Goal: Find specific page/section: Find specific page/section

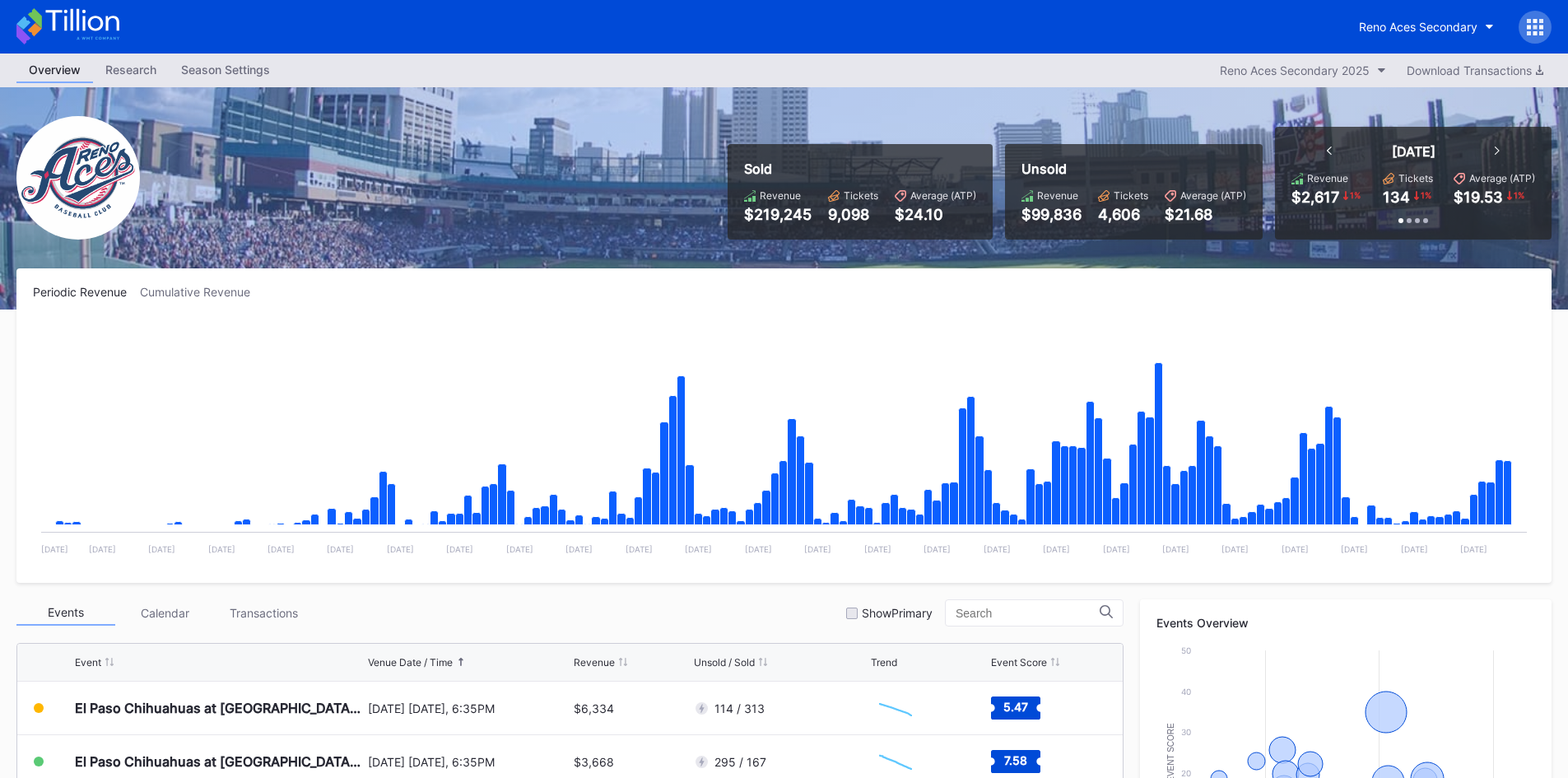
click at [62, 6] on div "Reno Aces Secondary" at bounding box center [784, 26] width 1568 height 53
click at [74, 15] on icon at bounding box center [68, 25] width 103 height 36
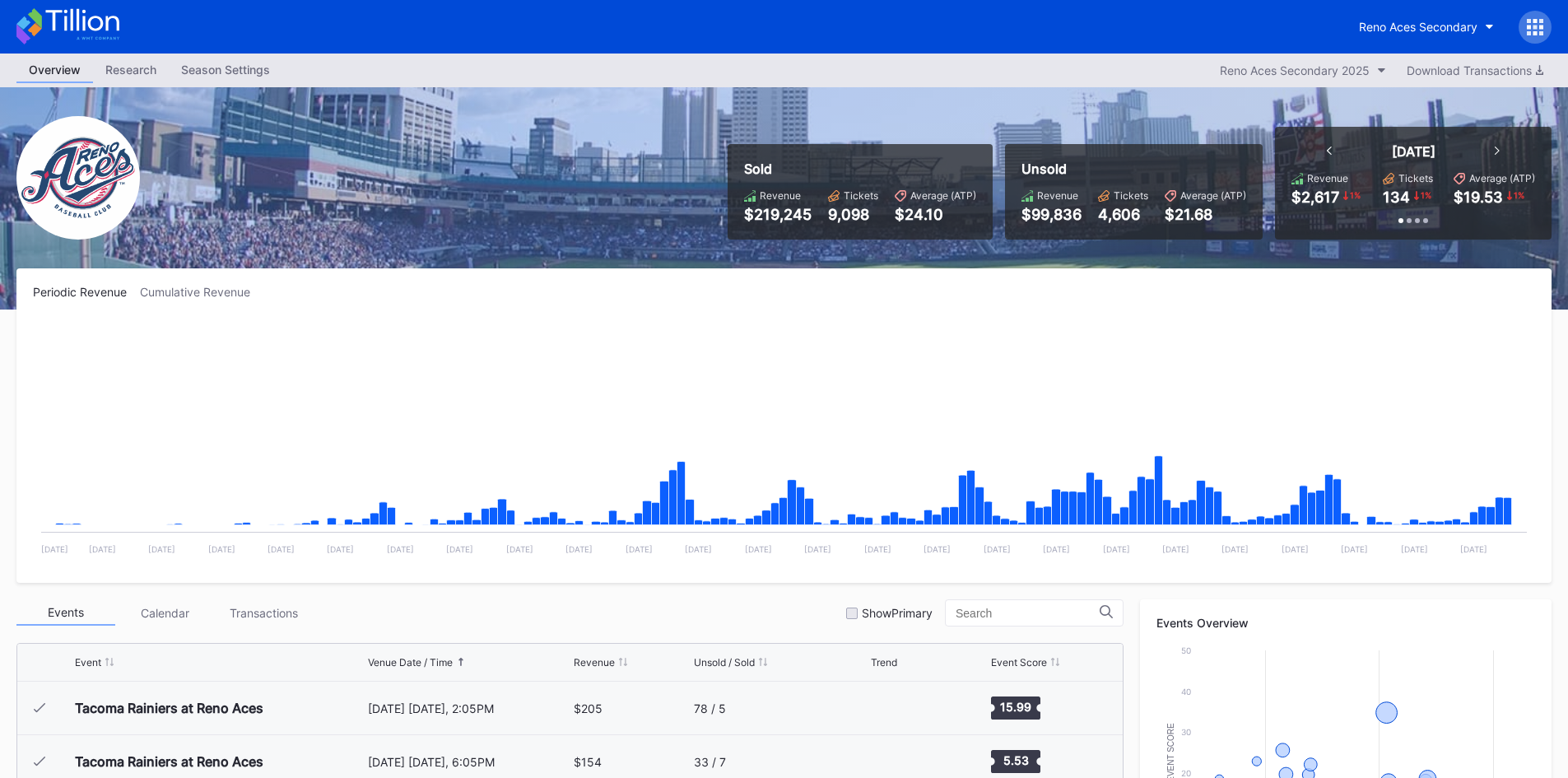
scroll to position [3263, 0]
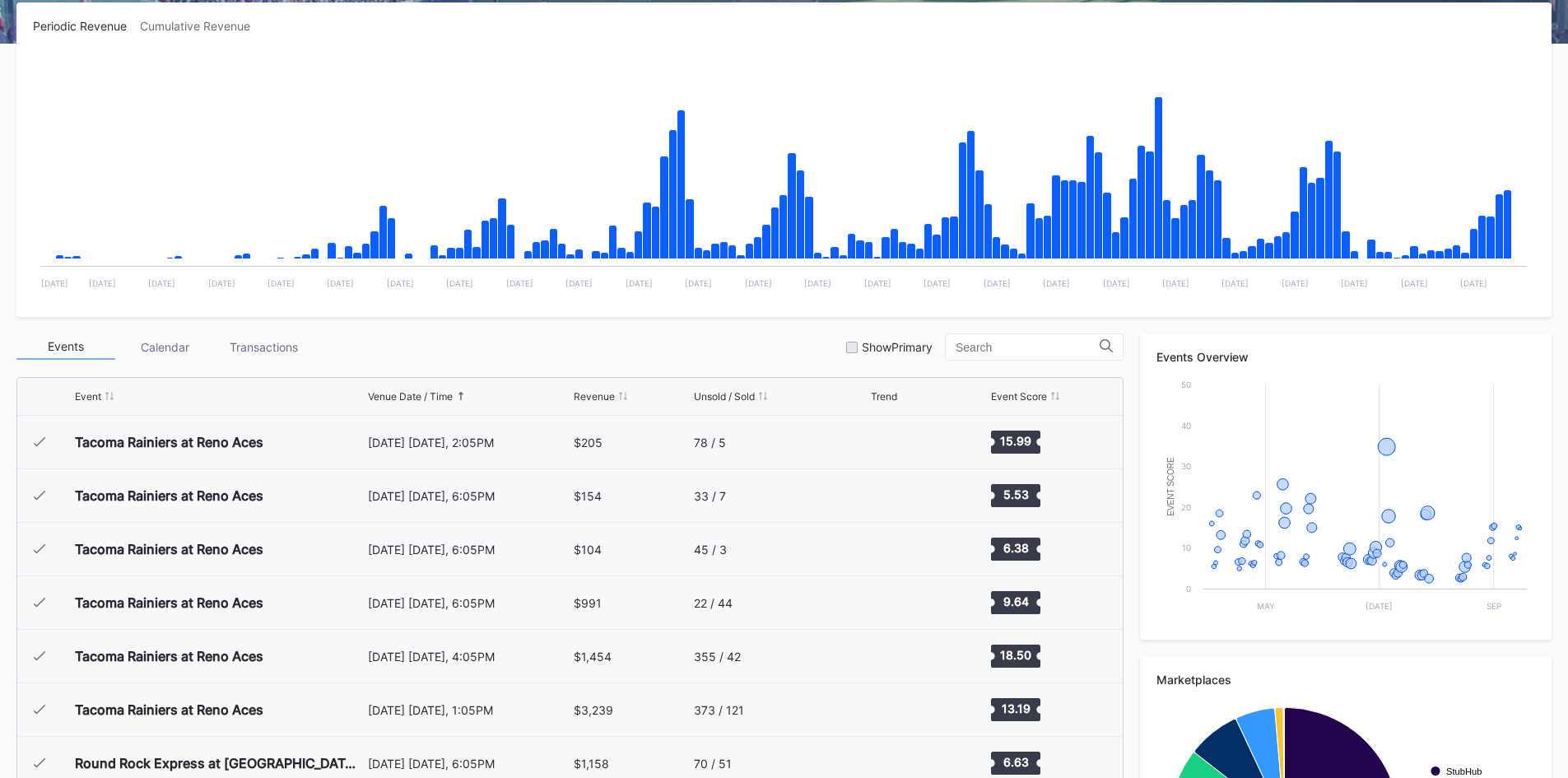
scroll to position [3263, 0]
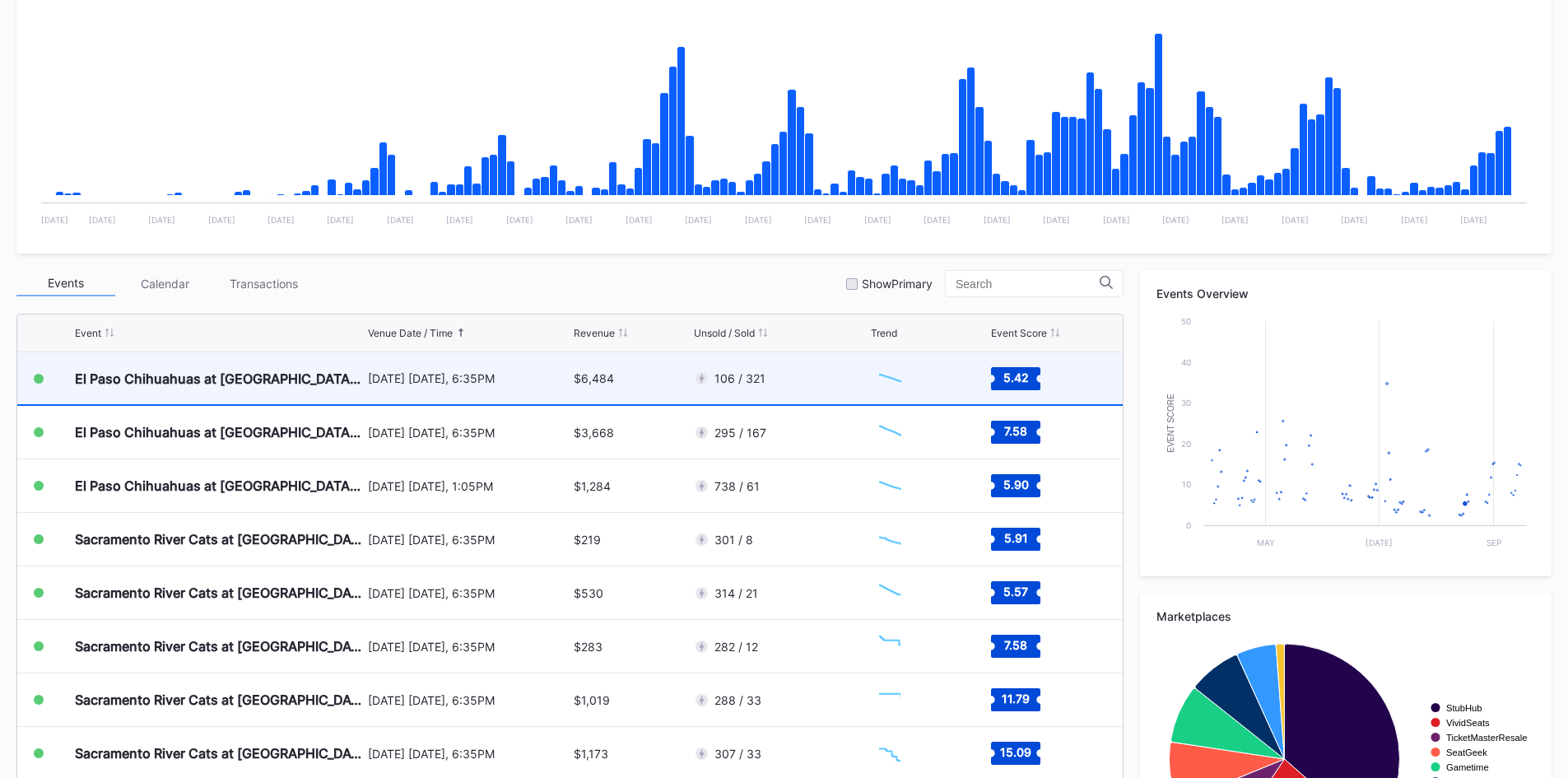
click at [793, 391] on div "106 / 321" at bounding box center [781, 377] width 173 height 52
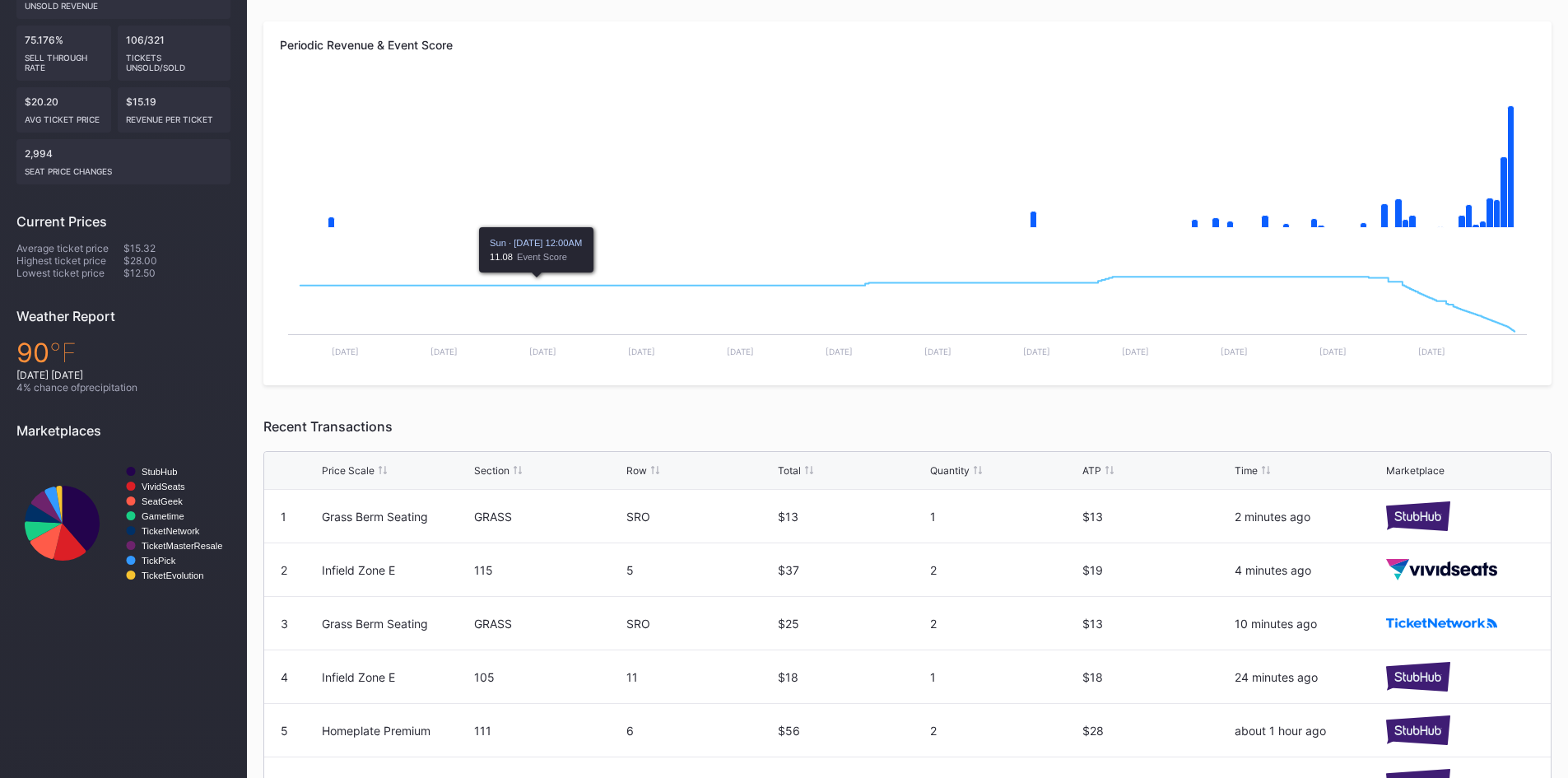
scroll to position [165, 0]
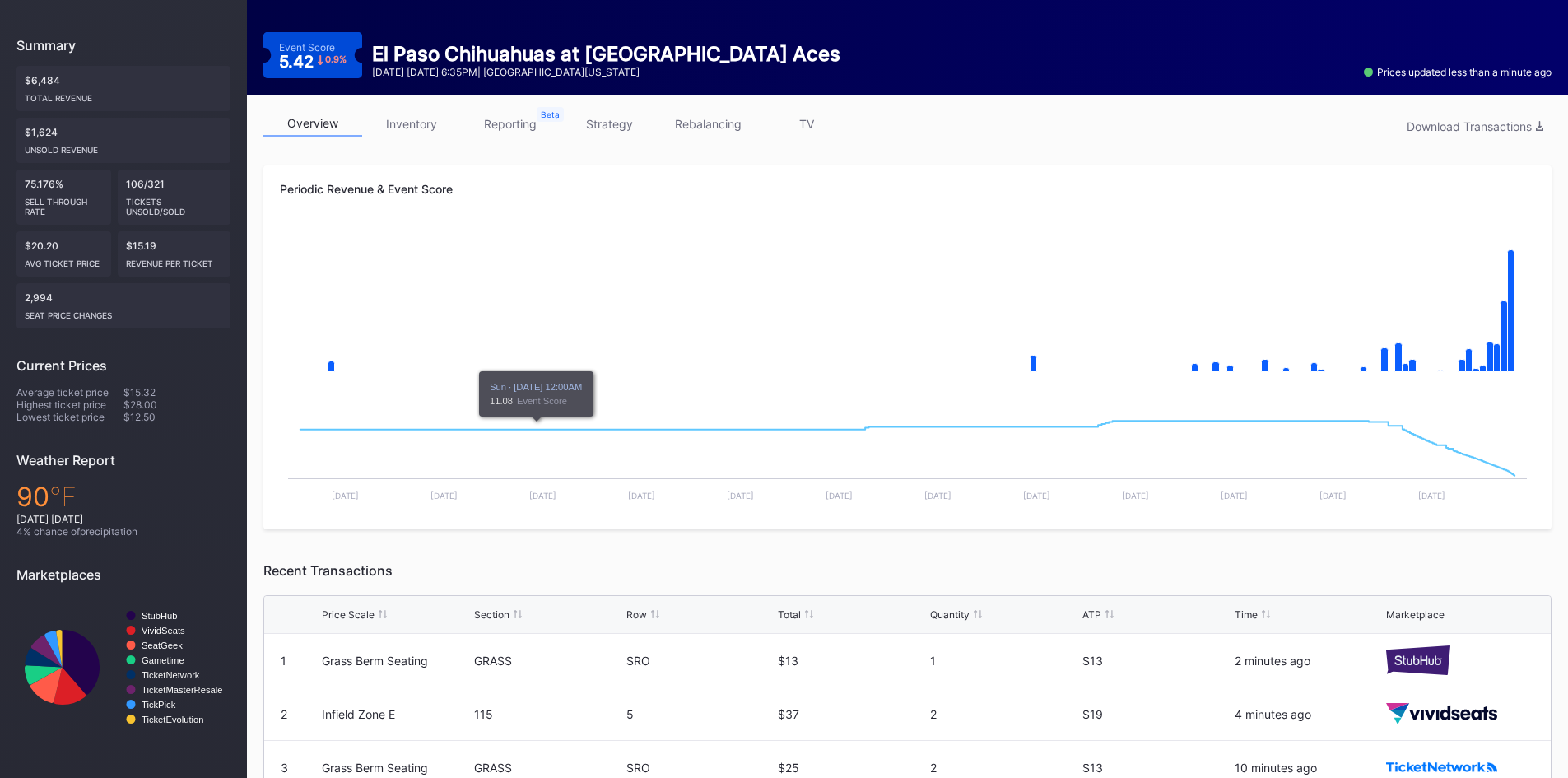
click at [419, 133] on link "inventory" at bounding box center [411, 123] width 99 height 25
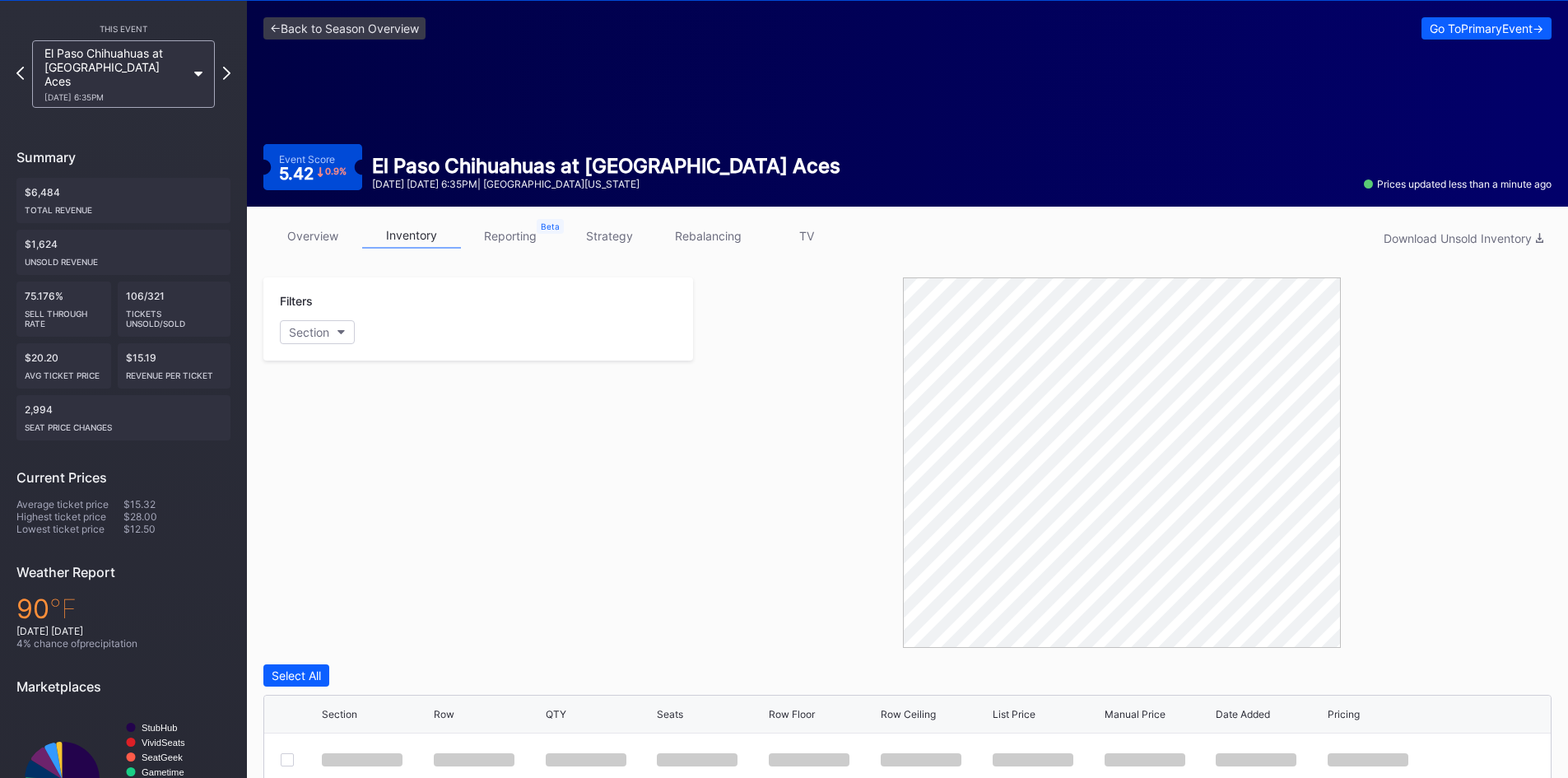
scroll to position [82, 0]
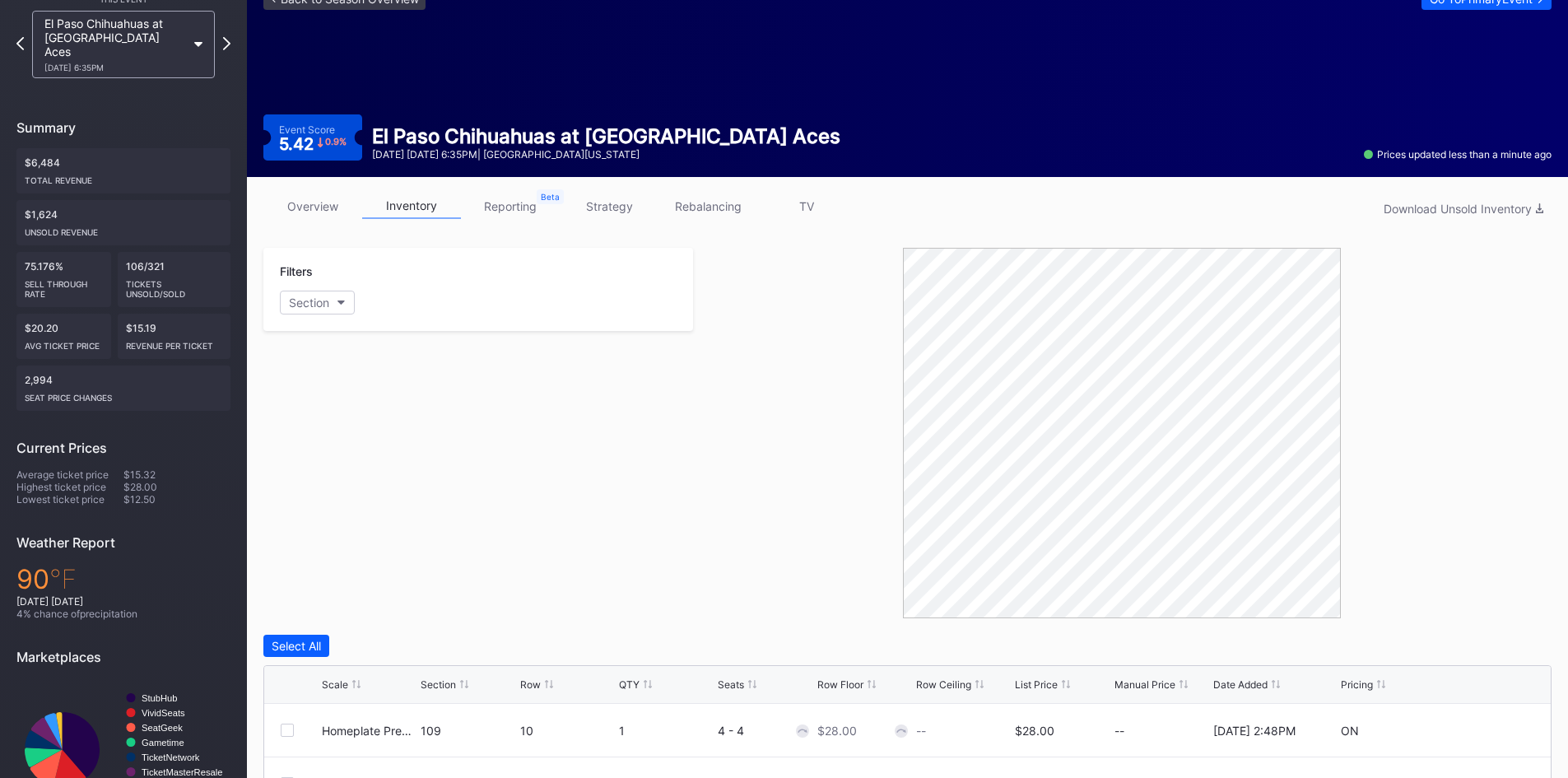
click at [319, 205] on link "overview" at bounding box center [313, 206] width 99 height 25
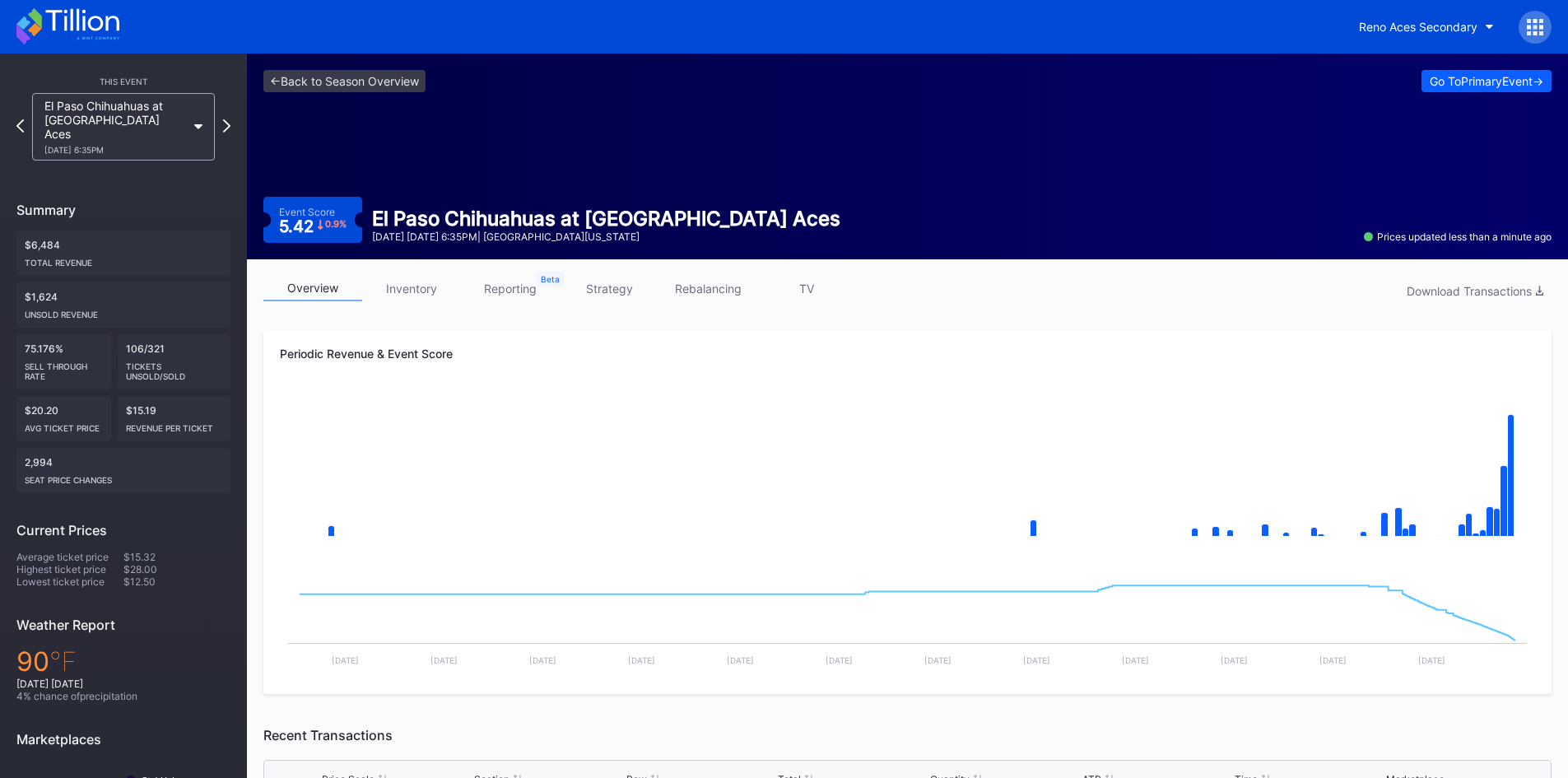
click at [89, 32] on icon at bounding box center [68, 25] width 103 height 36
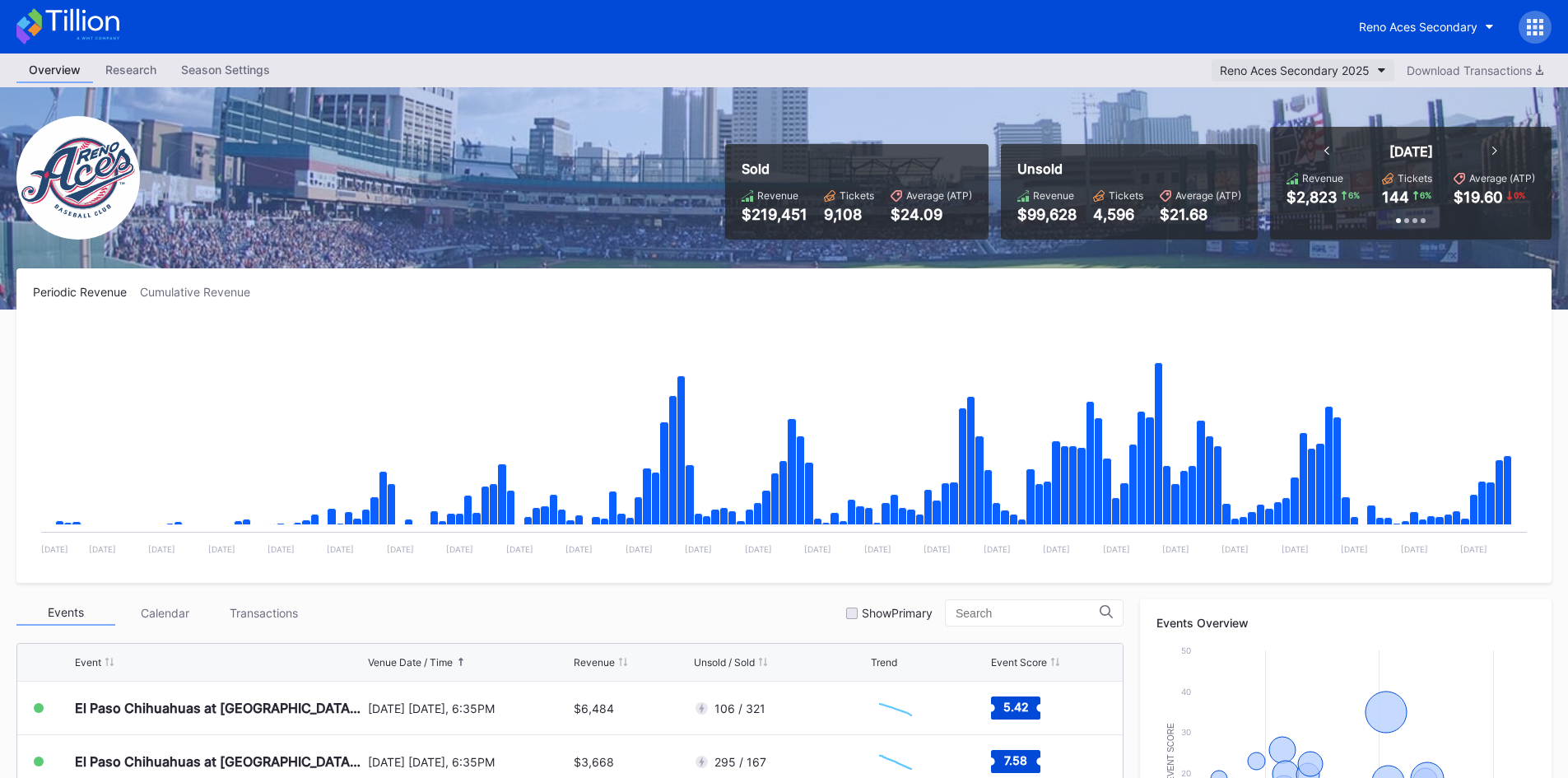
click at [1354, 66] on div "Reno Aces Secondary 2025" at bounding box center [1294, 70] width 150 height 14
click at [1423, 37] on button "Reno Aces Secondary" at bounding box center [1426, 26] width 159 height 31
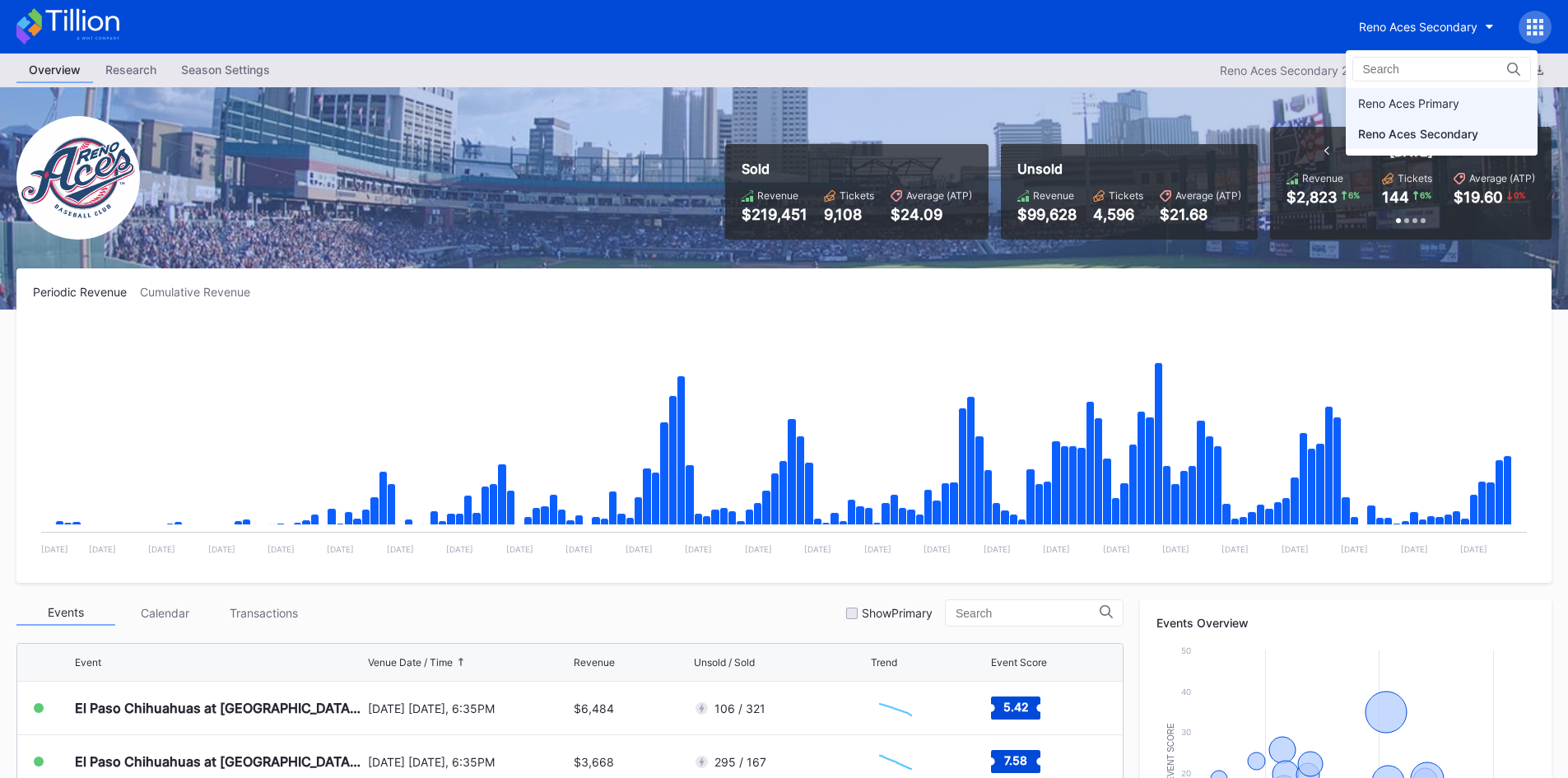
click at [1413, 104] on div "Reno Aces Primary" at bounding box center [1409, 103] width 102 height 14
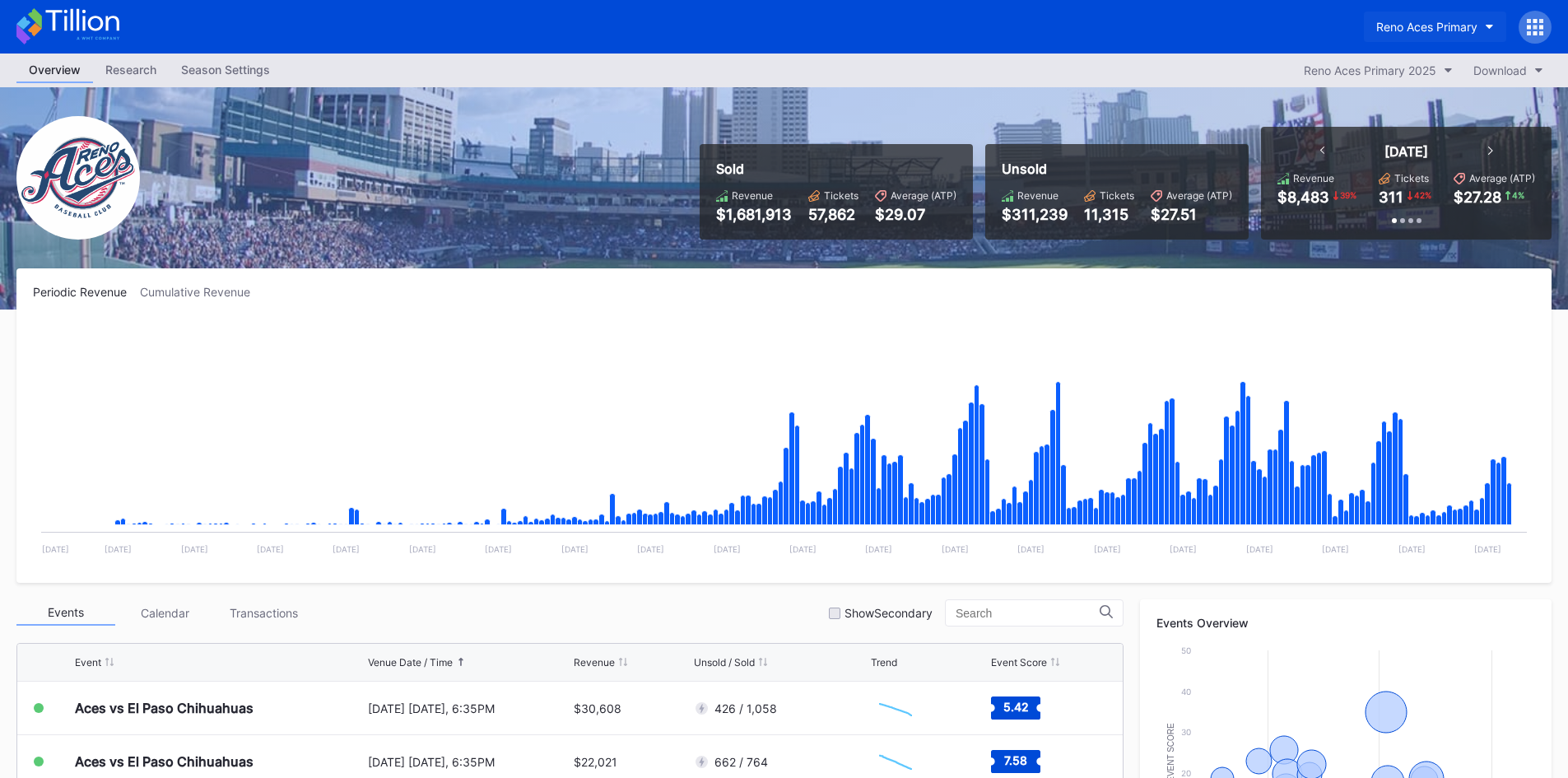
click at [1426, 23] on div "Reno Aces Primary" at bounding box center [1427, 27] width 102 height 14
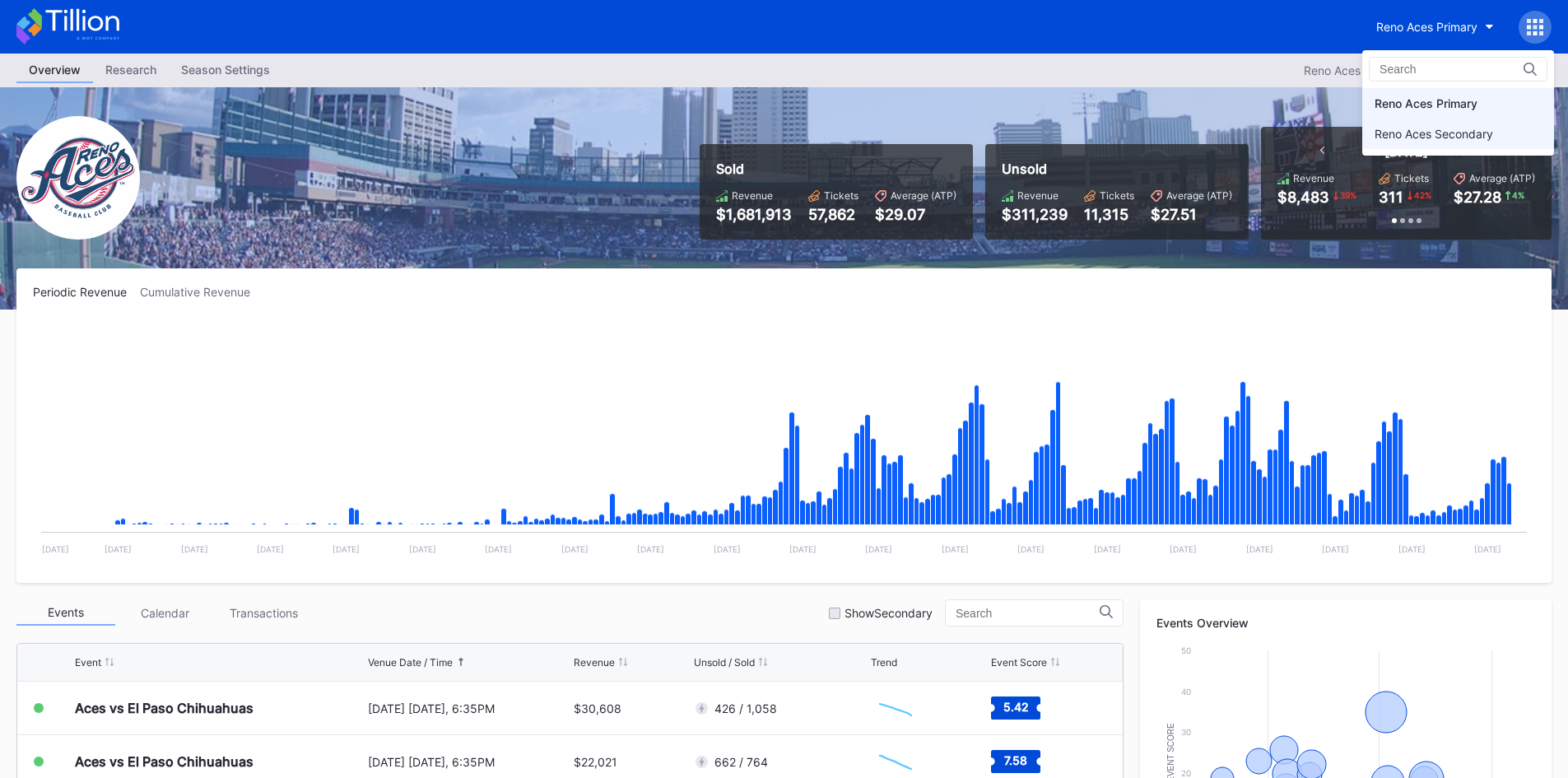
click at [1408, 140] on div "Reno Aces Secondary" at bounding box center [1433, 134] width 118 height 14
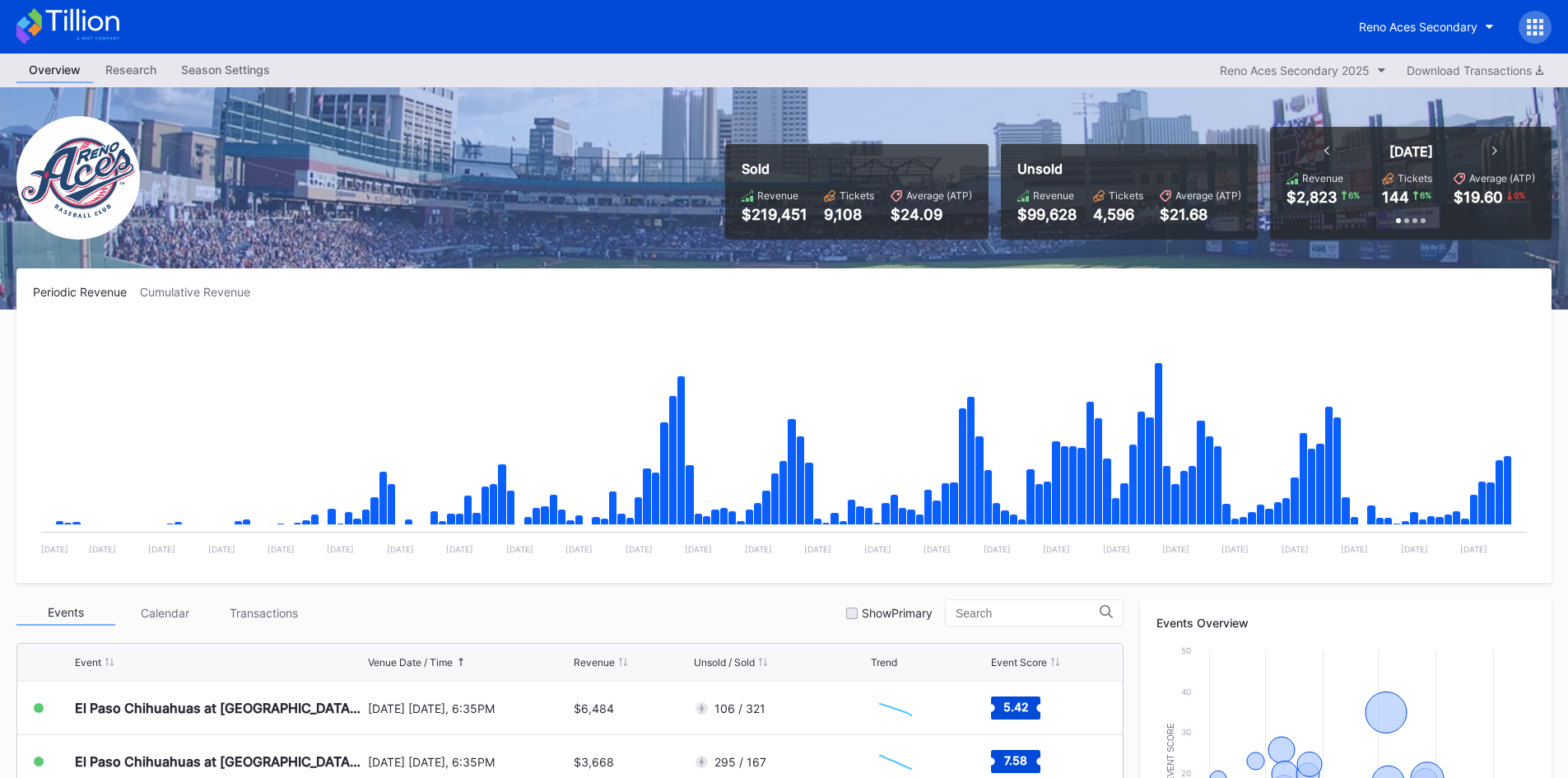
click at [77, 15] on icon at bounding box center [82, 19] width 74 height 22
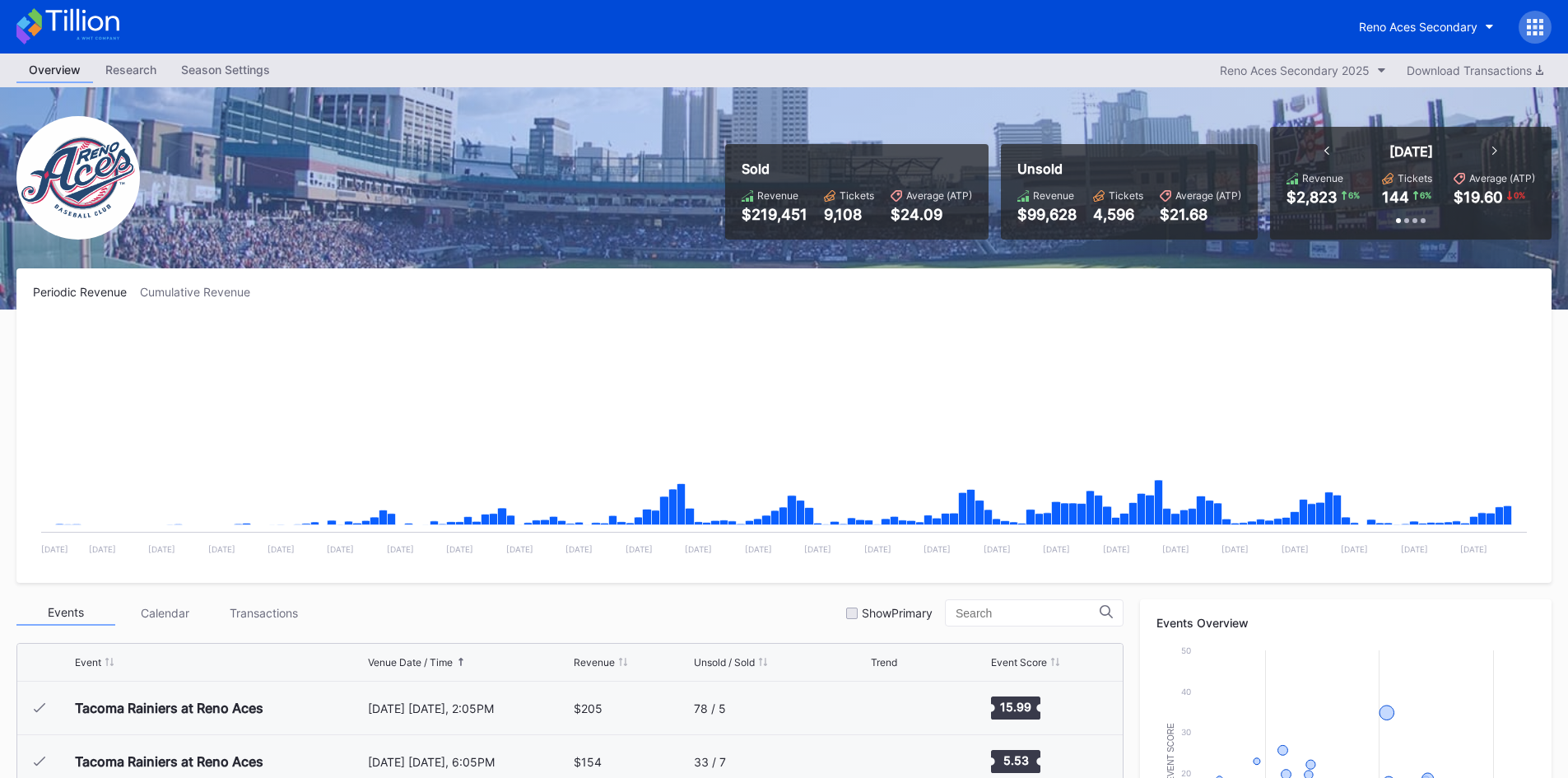
scroll to position [3263, 0]
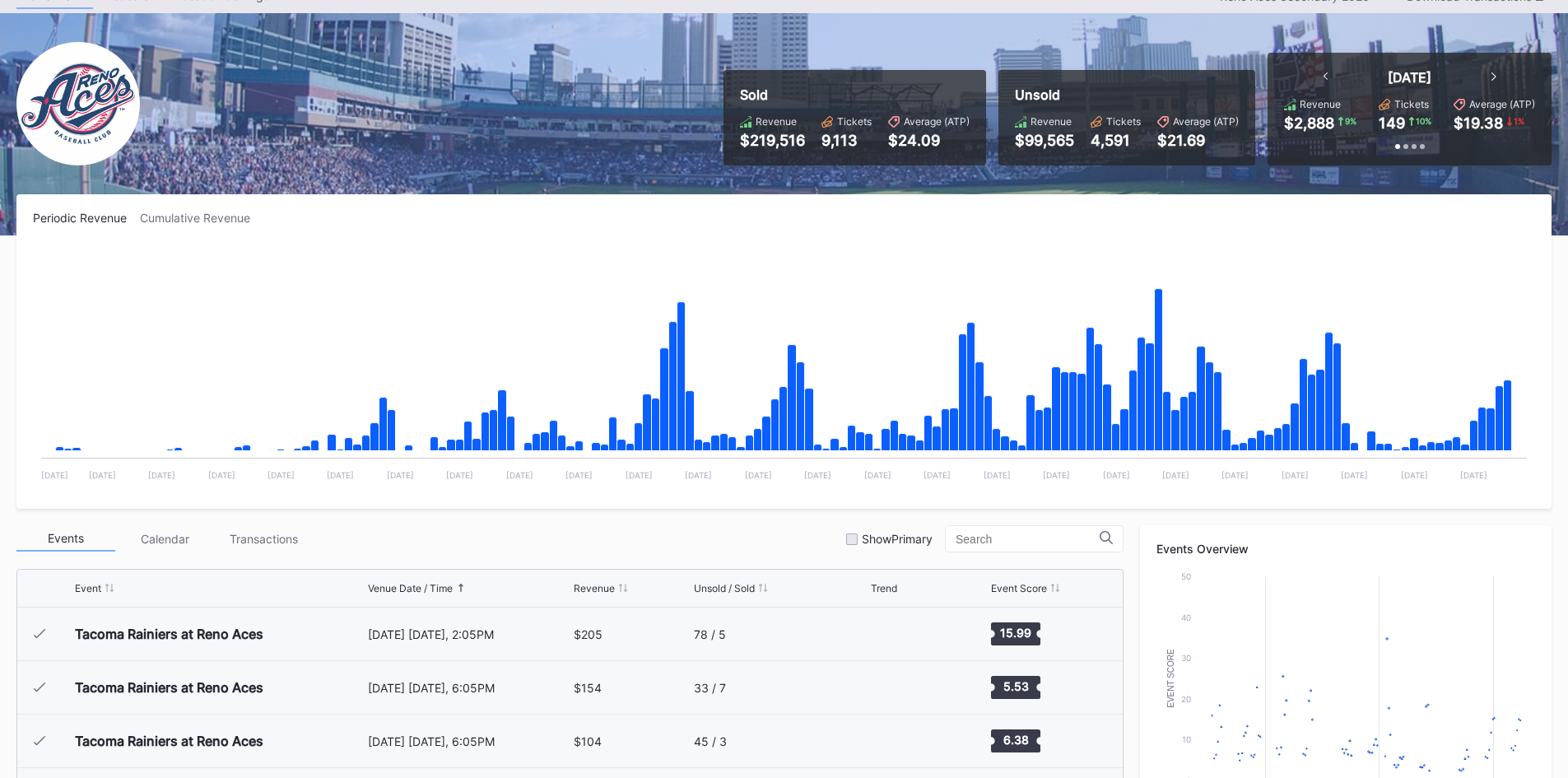
scroll to position [3263, 0]
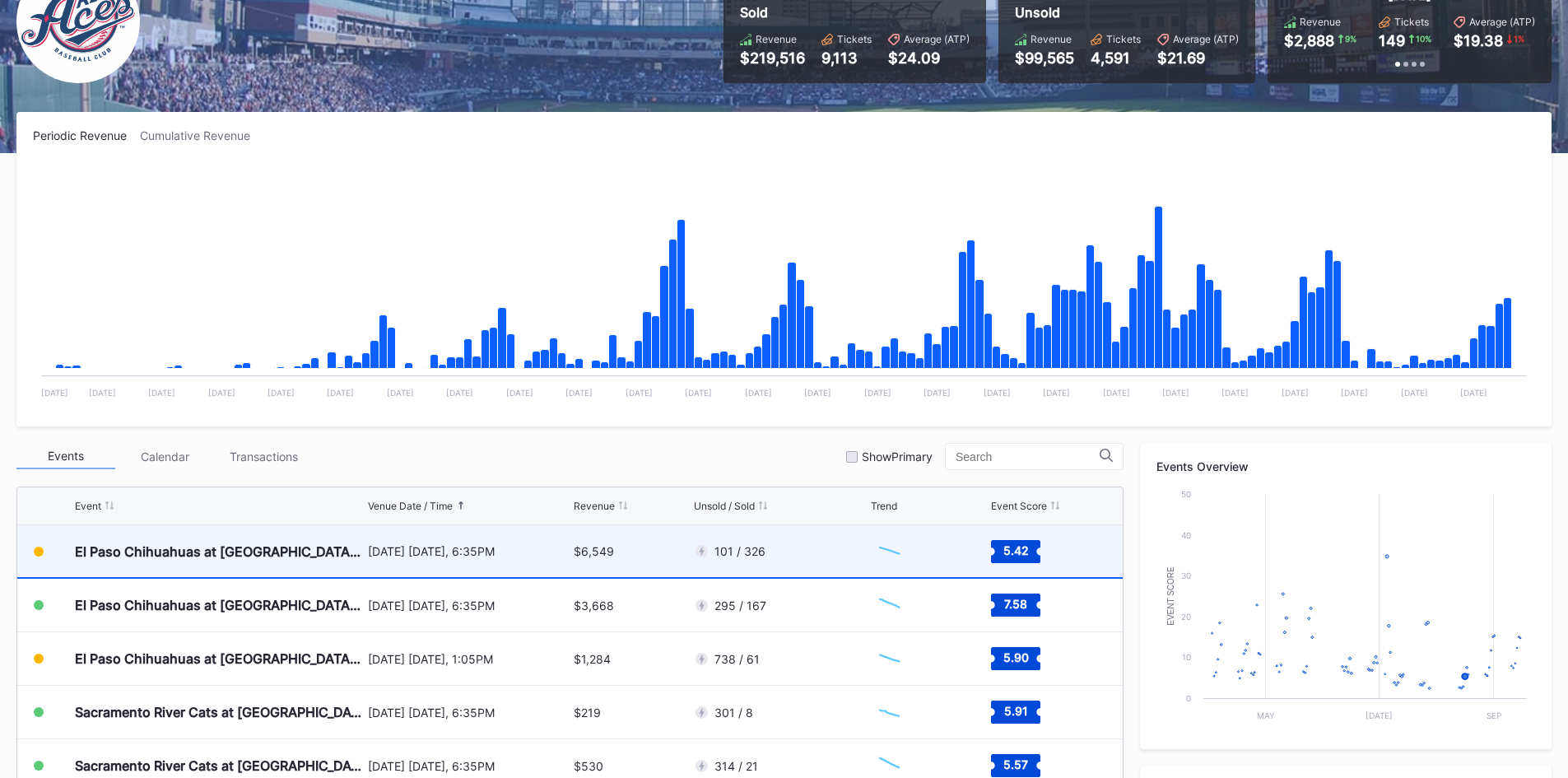
click at [805, 557] on div "101 / 326" at bounding box center [781, 550] width 173 height 52
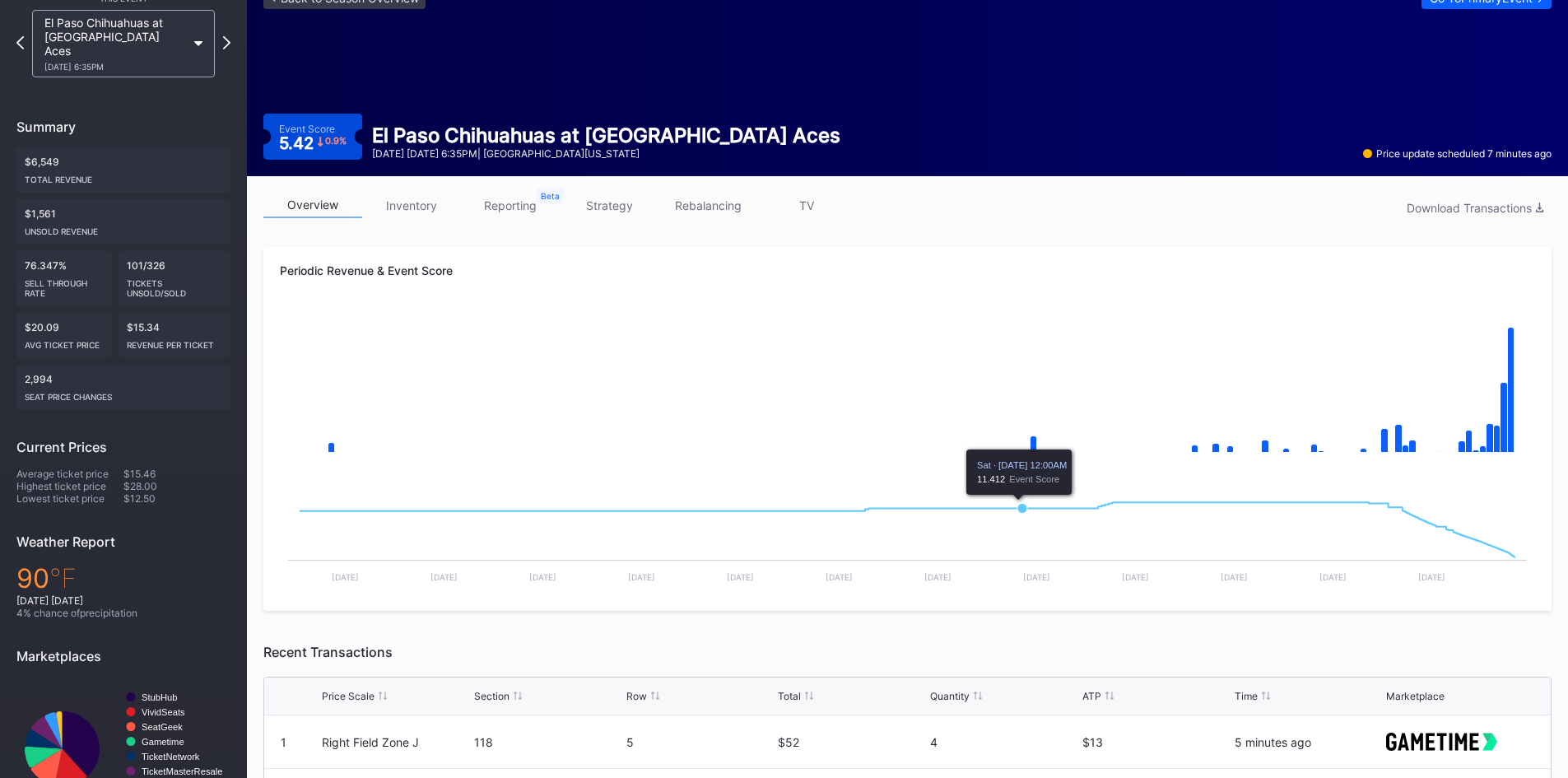
scroll to position [82, 0]
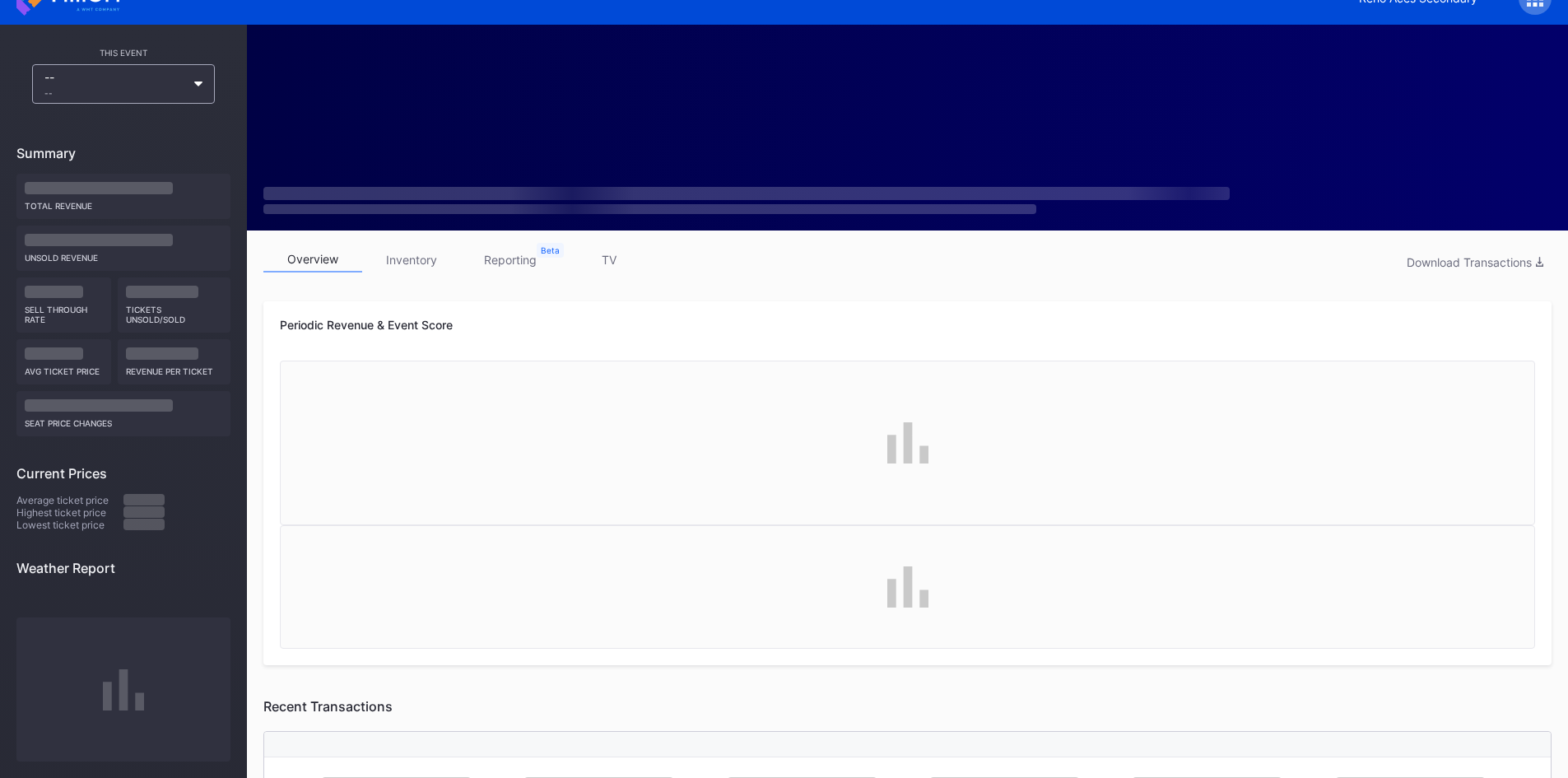
scroll to position [82, 0]
